Goal: Find specific page/section: Find specific page/section

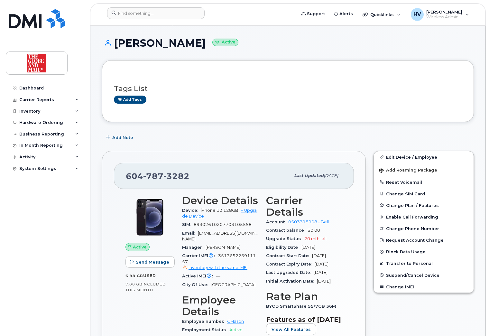
scroll to position [386, 0]
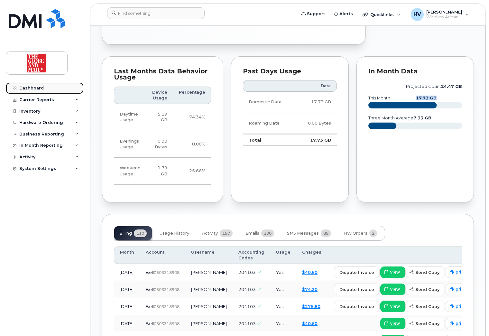
click at [57, 88] on link "Dashboard" at bounding box center [45, 88] width 78 height 12
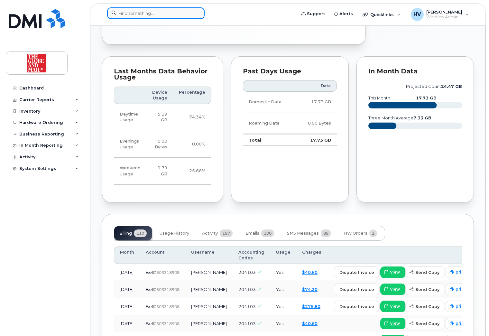
click at [122, 11] on input at bounding box center [155, 13] width 97 height 12
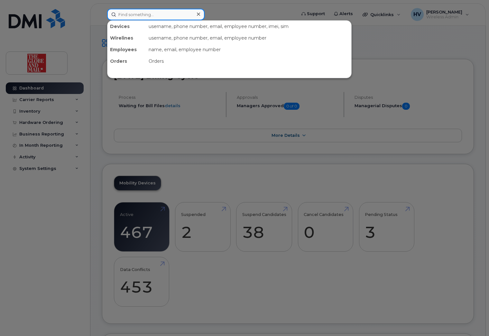
click at [130, 14] on input at bounding box center [155, 15] width 97 height 12
paste input "[PERSON_NAME]"
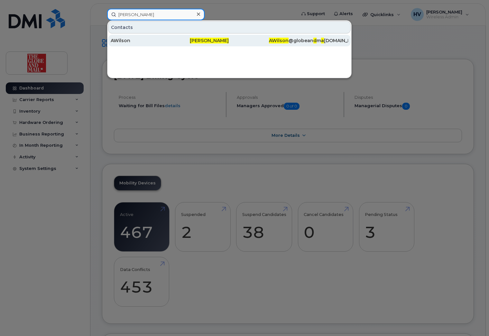
type input "[PERSON_NAME]"
click at [121, 41] on div "AWilson" at bounding box center [150, 40] width 79 height 6
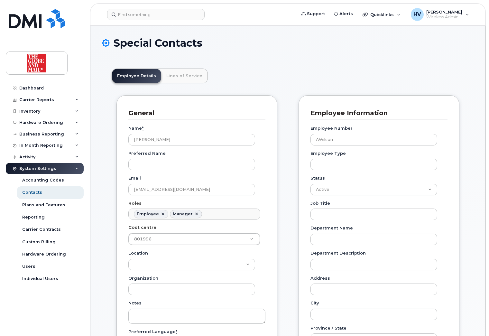
scroll to position [19, 0]
click at [129, 14] on input at bounding box center [155, 15] width 97 height 12
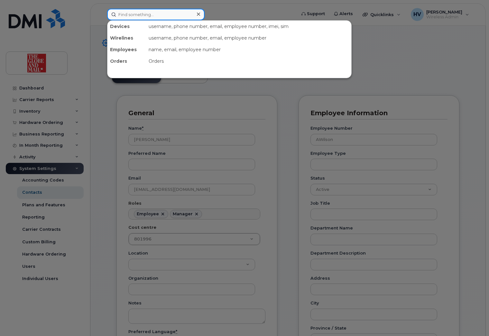
paste input "[PERSON_NAME]"
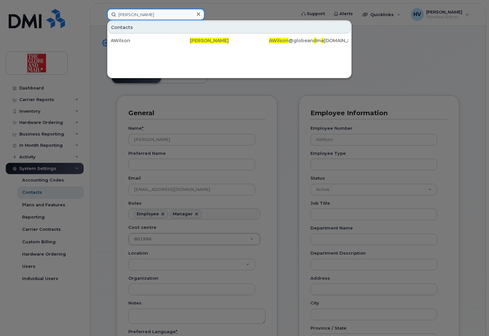
click at [122, 14] on input "[PERSON_NAME]" at bounding box center [155, 15] width 97 height 12
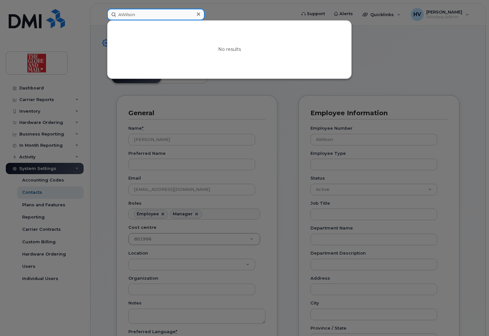
drag, startPoint x: 121, startPoint y: 15, endPoint x: 102, endPoint y: 13, distance: 19.2
click at [102, 13] on div "AWilson No results" at bounding box center [199, 15] width 195 height 12
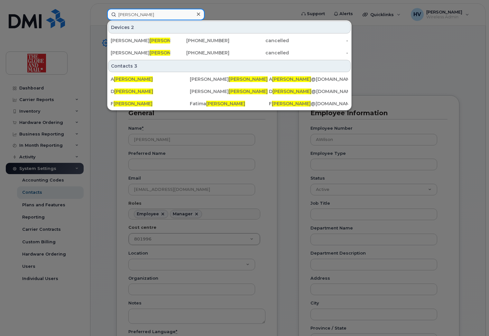
type input "Wilson"
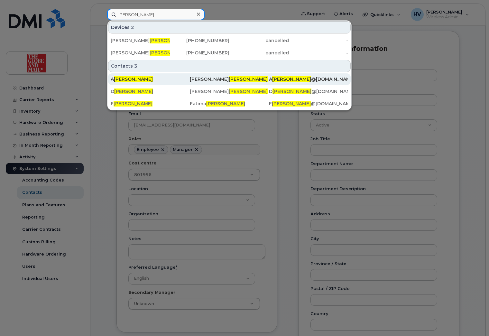
scroll to position [0, 0]
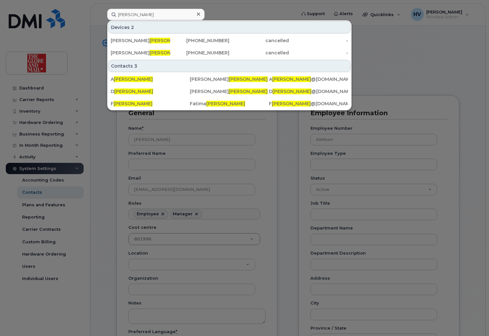
click at [27, 87] on div at bounding box center [244, 168] width 489 height 336
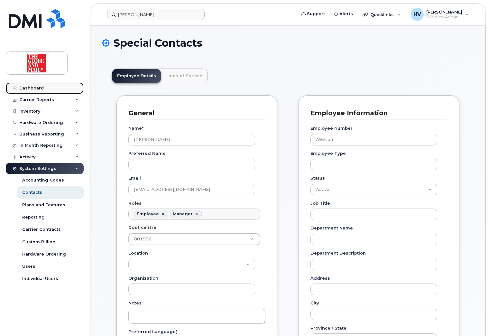
click at [31, 91] on link "Dashboard" at bounding box center [45, 88] width 78 height 12
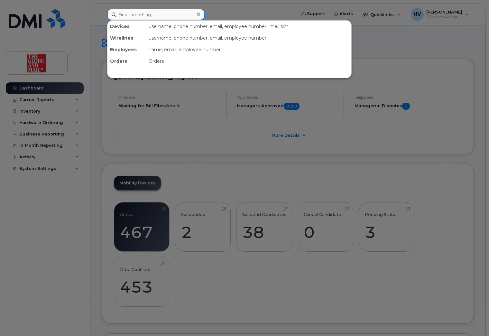
click at [129, 14] on input at bounding box center [155, 15] width 97 height 12
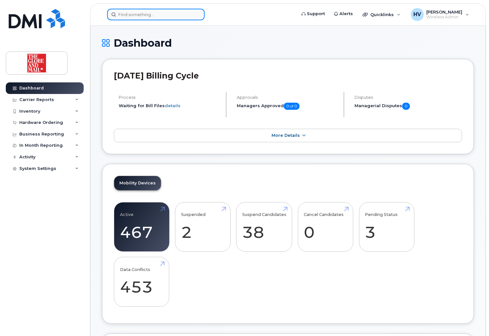
click at [136, 14] on input at bounding box center [155, 15] width 97 height 12
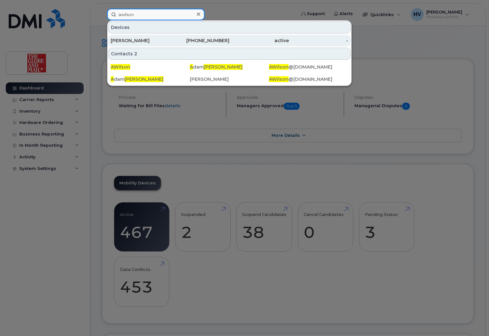
type input "awilson"
click at [131, 39] on div "Wilson, Adam" at bounding box center [141, 40] width 60 height 6
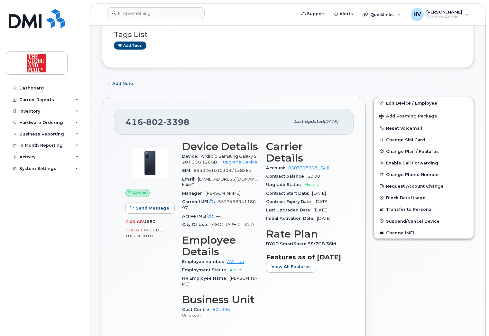
scroll to position [64, 0]
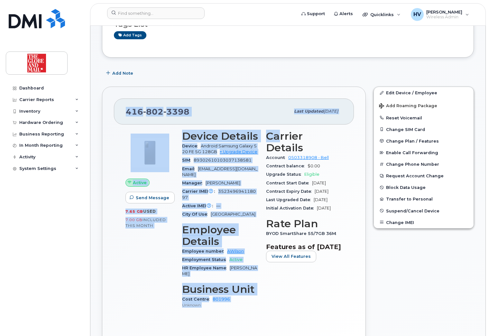
drag, startPoint x: 127, startPoint y: 109, endPoint x: 279, endPoint y: 139, distance: 155.1
click at [280, 140] on div "[PHONE_NUMBER] Last updated [DATE] Active Send Message 7.65 GB  used 7.00 GB  i…" at bounding box center [234, 221] width 264 height 268
drag, startPoint x: 279, startPoint y: 139, endPoint x: 256, endPoint y: 111, distance: 36.8
click at [256, 111] on div "[PHONE_NUMBER]" at bounding box center [208, 112] width 164 height 14
